Goal: Task Accomplishment & Management: Complete application form

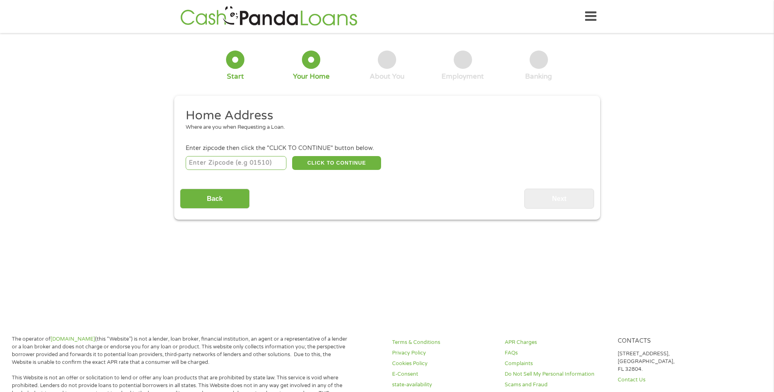
click at [271, 162] on input "number" at bounding box center [236, 163] width 101 height 14
type input "24084"
drag, startPoint x: 325, startPoint y: 161, endPoint x: 327, endPoint y: 177, distance: 16.1
click at [325, 161] on button "CLICK TO CONTINUE" at bounding box center [336, 163] width 89 height 14
type input "24084"
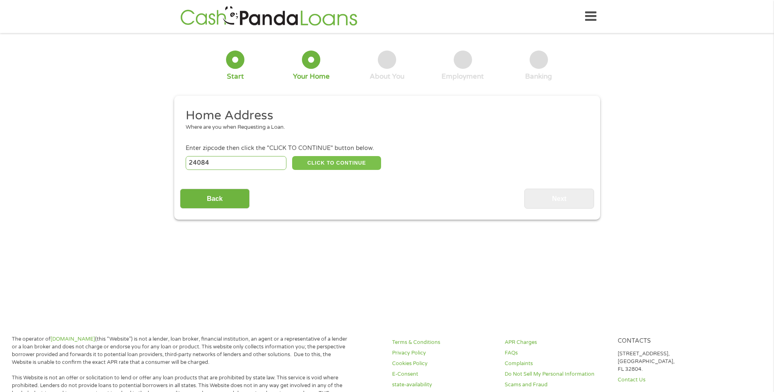
type input "[GEOGRAPHIC_DATA]"
select select "[US_STATE]"
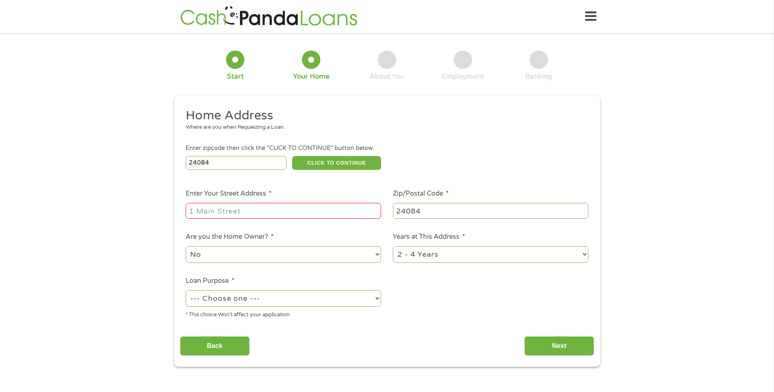
click at [304, 208] on input "Enter Your Street Address *" at bounding box center [283, 211] width 195 height 16
type input "[STREET_ADDRESS]"
click at [485, 253] on select "1 Year or less 1 - 2 Years 2 - 4 Years Over 4 Years" at bounding box center [490, 254] width 195 height 17
select select "60months"
click at [393, 246] on select "1 Year or less 1 - 2 Years 2 - 4 Years Over 4 Years" at bounding box center [490, 254] width 195 height 17
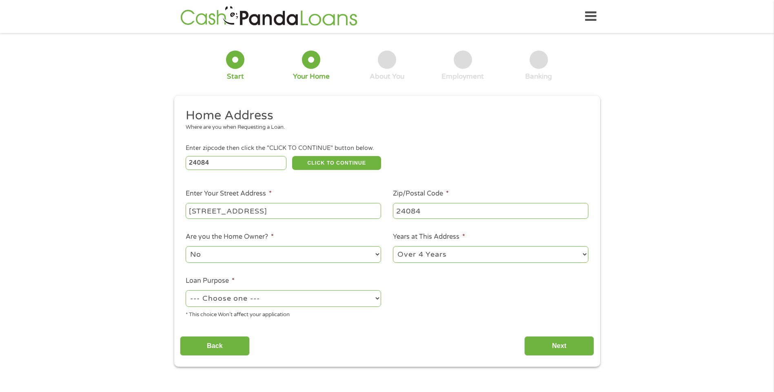
click at [368, 295] on select "--- Choose one --- Pay Bills Debt Consolidation Home Improvement Major Purchase…" at bounding box center [283, 298] width 195 height 17
select select "shorttermcash"
click at [186, 290] on select "--- Choose one --- Pay Bills Debt Consolidation Home Improvement Major Purchase…" at bounding box center [283, 298] width 195 height 17
click at [568, 347] on input "Next" at bounding box center [559, 347] width 70 height 20
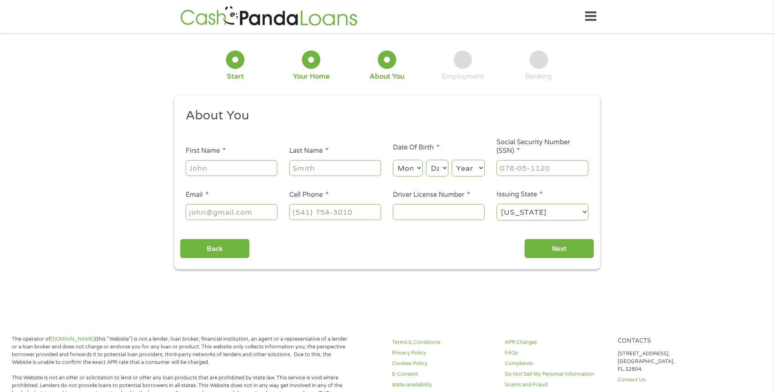
scroll to position [3, 3]
click at [242, 168] on input "First Name *" at bounding box center [232, 168] width 92 height 16
type input "[PERSON_NAME]"
select select "10"
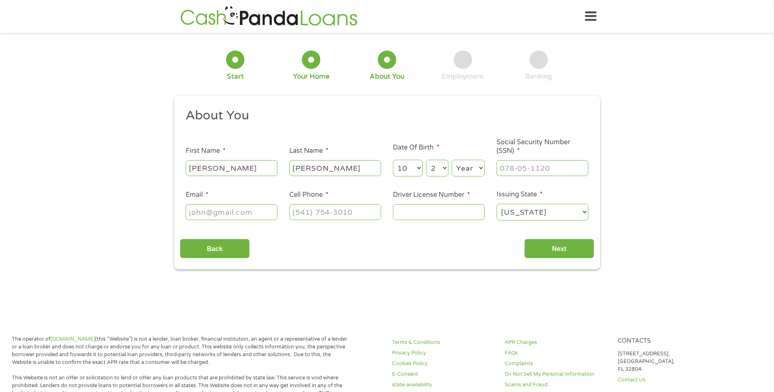
select select "26"
select select "1982"
click at [527, 171] on input "___-__-____" at bounding box center [543, 168] width 92 height 16
type input "229-45-6608"
click at [260, 211] on input "Email *" at bounding box center [232, 212] width 92 height 16
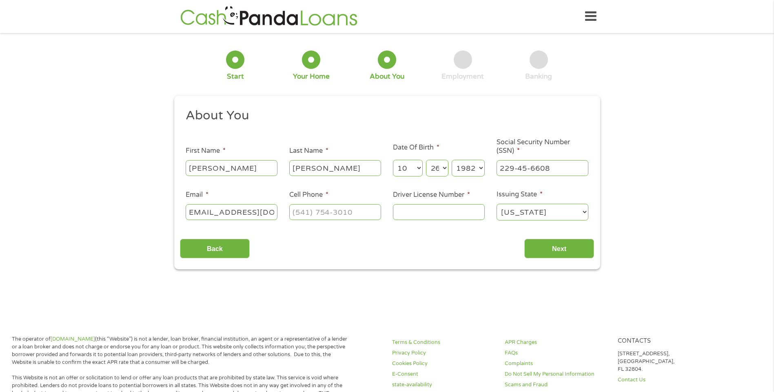
scroll to position [0, 16]
type input "[EMAIL_ADDRESS][DOMAIN_NAME]"
type input "[PHONE_NUMBER]"
click at [424, 209] on input "Driver License Number *" at bounding box center [439, 212] width 92 height 16
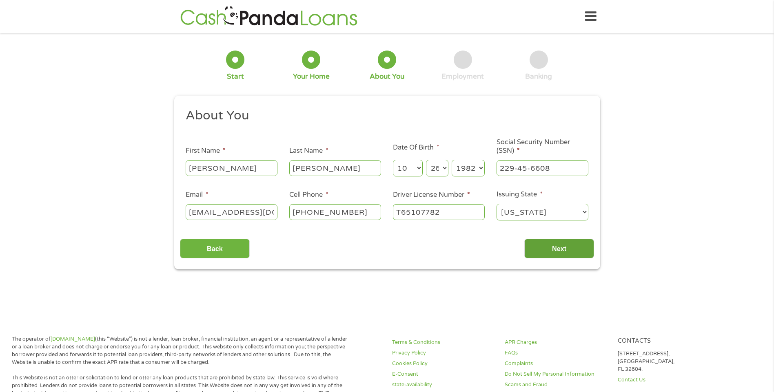
type input "T65107782"
click at [559, 243] on input "Next" at bounding box center [559, 249] width 70 height 20
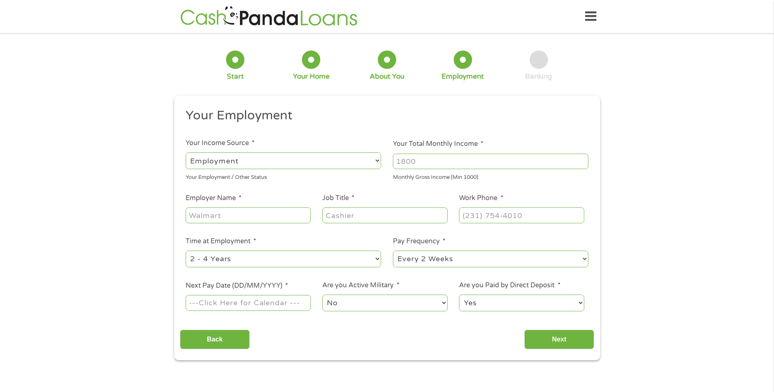
scroll to position [3, 3]
click at [366, 163] on select "--- Choose one --- Employment [DEMOGRAPHIC_DATA] Benefits" at bounding box center [283, 161] width 195 height 17
click at [447, 161] on input "Your Total Monthly Income *" at bounding box center [490, 162] width 195 height 16
type input "2500"
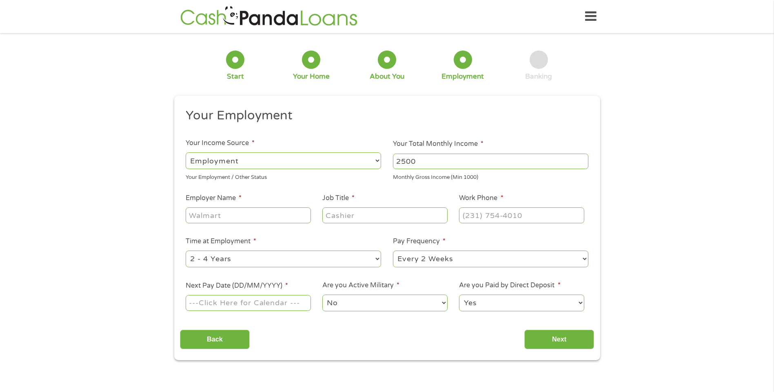
click at [257, 212] on input "Employer Name *" at bounding box center [248, 216] width 125 height 16
type input "Woodyards Moble Collision Repair"
type input "manager"
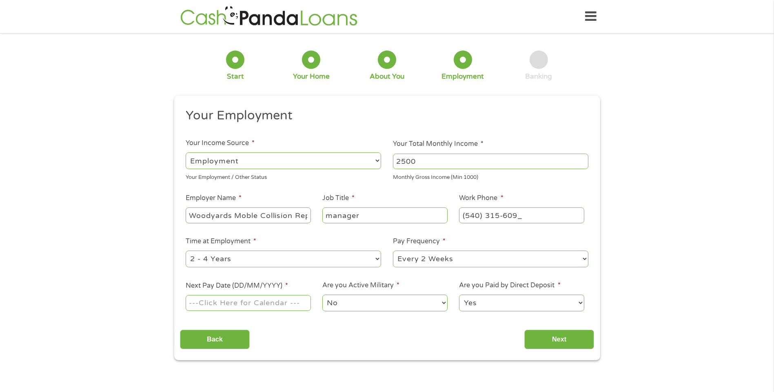
type input "[PHONE_NUMBER]"
click at [379, 258] on select "--- Choose one --- 1 Year or less 1 - 2 Years 2 - 4 Years Over 4 Years" at bounding box center [283, 259] width 195 height 17
select select "24months"
click at [186, 251] on select "--- Choose one --- 1 Year or less 1 - 2 Years 2 - 4 Years Over 4 Years" at bounding box center [283, 259] width 195 height 17
click at [576, 257] on select "--- Choose one --- Every 2 Weeks Every Week Monthly Semi-Monthly" at bounding box center [490, 259] width 195 height 17
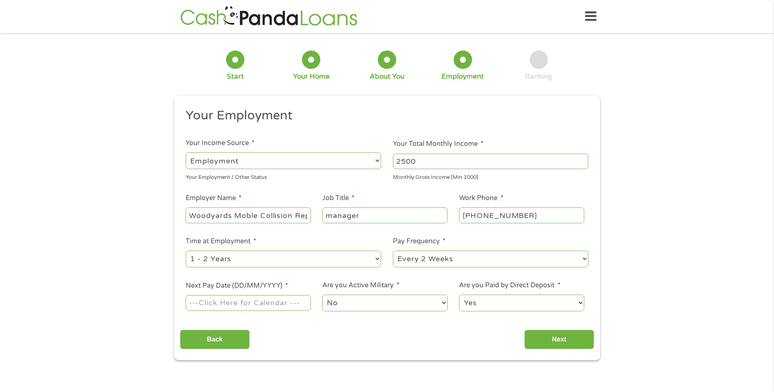
click at [393, 251] on select "--- Choose one --- Every 2 Weeks Every Week Monthly Semi-Monthly" at bounding box center [490, 259] width 195 height 17
click at [51, 213] on div "1 Start 2 Your Home 3 About You 4 Employment 5 Banking 6 This field is hidden w…" at bounding box center [387, 200] width 774 height 322
click at [290, 305] on input "Next Pay Date (DD/MM/YYYY) *" at bounding box center [248, 303] width 125 height 16
type input "[DATE]"
click at [429, 301] on select "No Yes" at bounding box center [384, 303] width 125 height 17
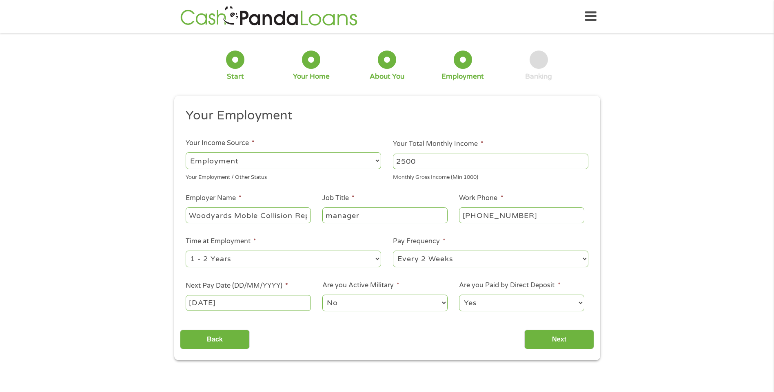
click at [322, 295] on select "No Yes" at bounding box center [384, 303] width 125 height 17
click at [512, 303] on select "Yes No" at bounding box center [521, 303] width 125 height 17
select select "0"
click at [459, 295] on select "Yes No" at bounding box center [521, 303] width 125 height 17
click at [581, 340] on input "Next" at bounding box center [559, 340] width 70 height 20
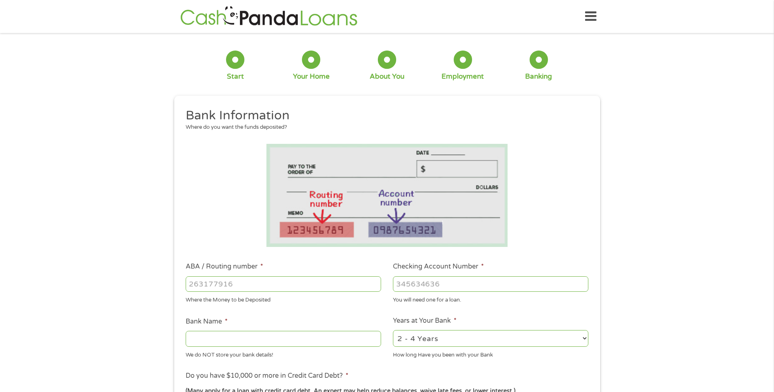
scroll to position [3, 3]
click at [277, 284] on input "ABA / Routing number *" at bounding box center [283, 285] width 195 height 16
type input "051403122"
type input "NATIONAL BANK OF [GEOGRAPHIC_DATA]"
type input "051403122"
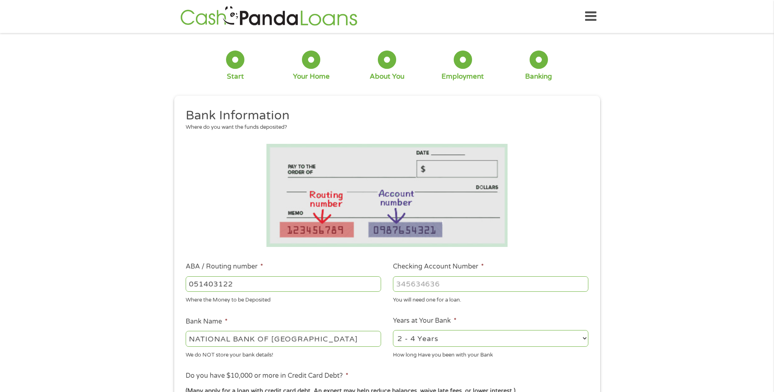
click at [419, 282] on input "Checking Account Number *" at bounding box center [490, 285] width 195 height 16
type input "7945009"
click at [532, 345] on select "2 - 4 Years 6 - 12 Months 1 - 2 Years Over 4 Years" at bounding box center [490, 338] width 195 height 17
select select "60months"
click at [393, 330] on select "2 - 4 Years 6 - 12 Months 1 - 2 Years Over 4 Years" at bounding box center [490, 338] width 195 height 17
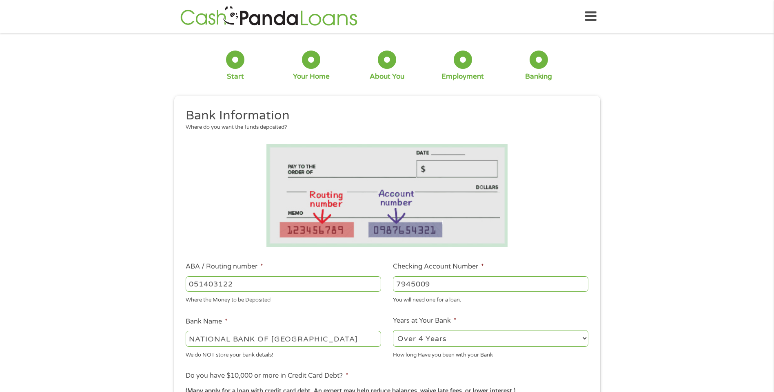
click at [512, 353] on div "How long Have you been with your Bank" at bounding box center [490, 353] width 195 height 11
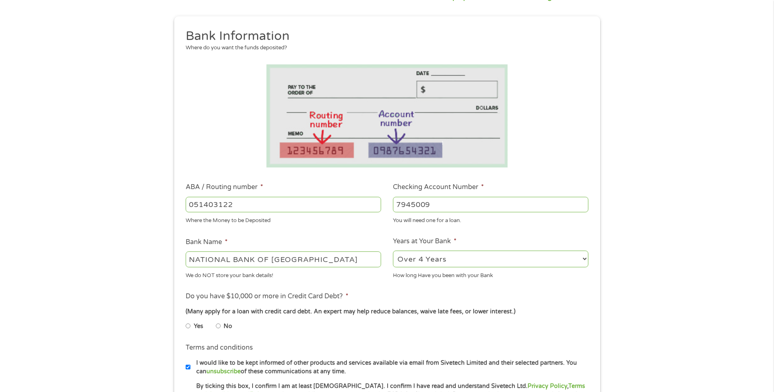
scroll to position [82, 0]
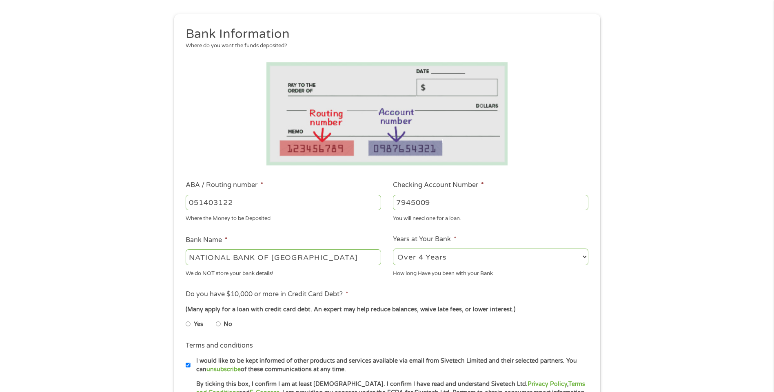
click at [217, 324] on input "No" at bounding box center [218, 324] width 5 height 13
radio input "true"
click at [304, 336] on ul "Bank Information Where do you want the funds deposited? ABA / Routing number * …" at bounding box center [387, 229] width 414 height 406
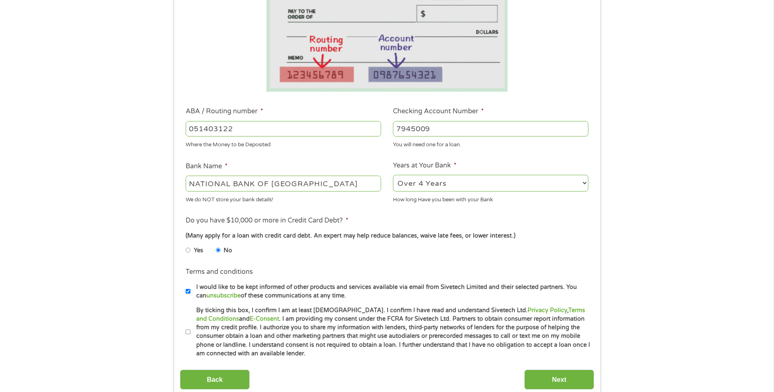
scroll to position [163, 0]
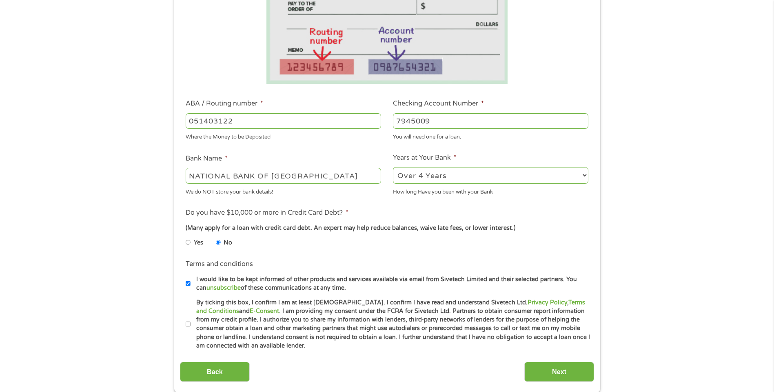
click at [187, 325] on input "By ticking this box, I confirm I am at least [DEMOGRAPHIC_DATA]. I confirm I ha…" at bounding box center [188, 324] width 5 height 13
checkbox input "true"
click at [554, 370] on input "Next" at bounding box center [559, 372] width 70 height 20
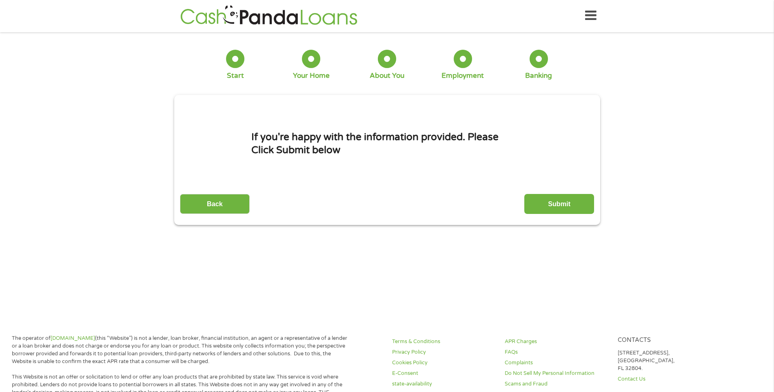
scroll to position [0, 0]
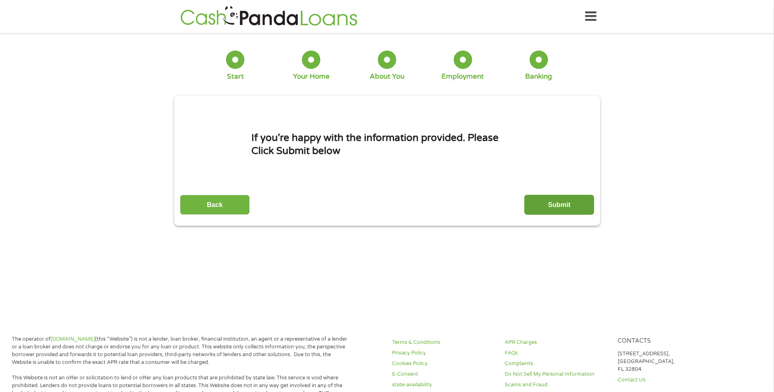
click at [555, 200] on input "Submit" at bounding box center [559, 205] width 70 height 20
